Goal: Task Accomplishment & Management: Manage account settings

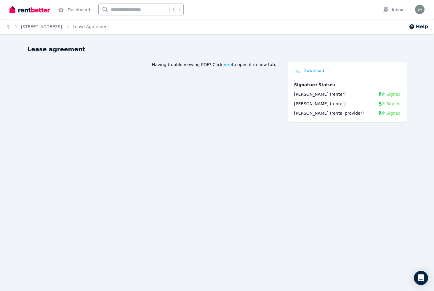
click at [425, 6] on div "Open main menu Dashboard k Inbox Open user menu" at bounding box center [217, 9] width 434 height 19
click at [401, 9] on div "Inbox" at bounding box center [392, 10] width 21 height 6
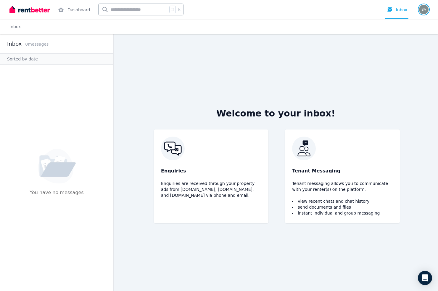
click at [421, 9] on img "button" at bounding box center [423, 9] width 9 height 9
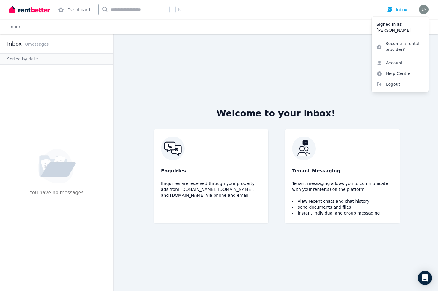
click at [145, 65] on div "Welcome to your inbox! Enquiries Enquiries are received through your property a…" at bounding box center [275, 162] width 265 height 257
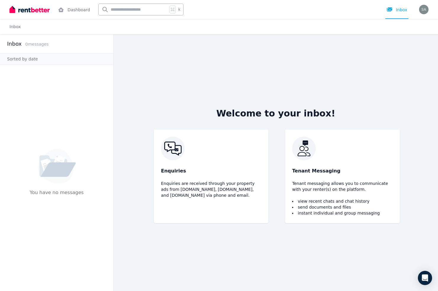
click at [45, 5] on img at bounding box center [29, 9] width 40 height 9
click at [26, 14] on div at bounding box center [29, 9] width 40 height 19
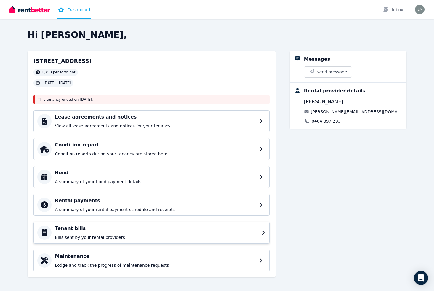
click at [167, 231] on h4 "Tenant bills" at bounding box center [156, 228] width 203 height 7
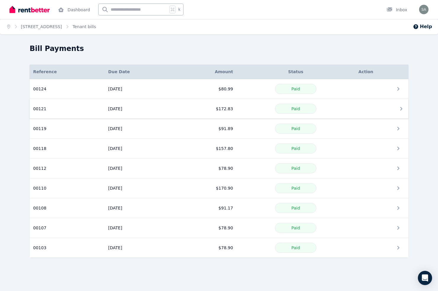
click at [196, 112] on td "$172.83" at bounding box center [206, 109] width 62 height 20
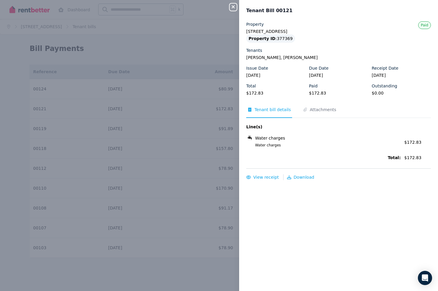
click at [187, 56] on div "Close panel Tenant Bill 00121 Property [STREET_ADDRESS] Property ID : 377369 Te…" at bounding box center [219, 145] width 438 height 291
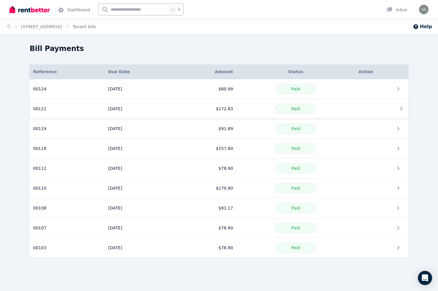
click at [180, 112] on td "$172.83" at bounding box center [206, 109] width 62 height 20
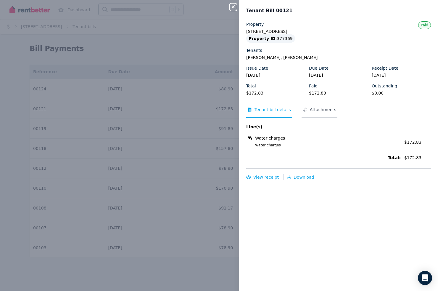
click at [313, 112] on span "Attachments" at bounding box center [323, 110] width 26 height 6
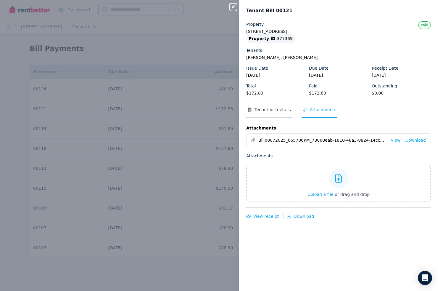
click at [274, 114] on span "Tenant bill details" at bounding box center [269, 112] width 46 height 11
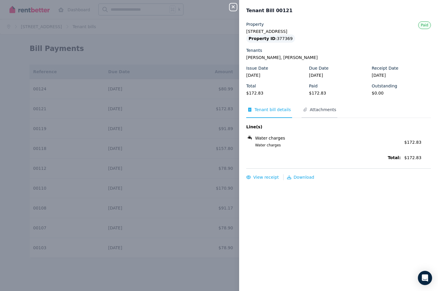
click at [320, 113] on span "Attachments" at bounding box center [320, 112] width 36 height 11
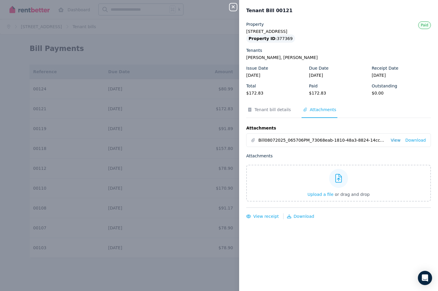
click at [394, 139] on link "View" at bounding box center [396, 140] width 10 height 6
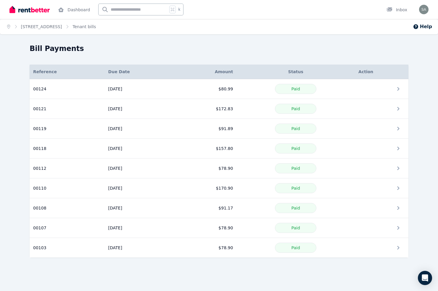
click at [227, 51] on div "Bill Payments" at bounding box center [218, 49] width 376 height 11
